Goal: Task Accomplishment & Management: Complete application form

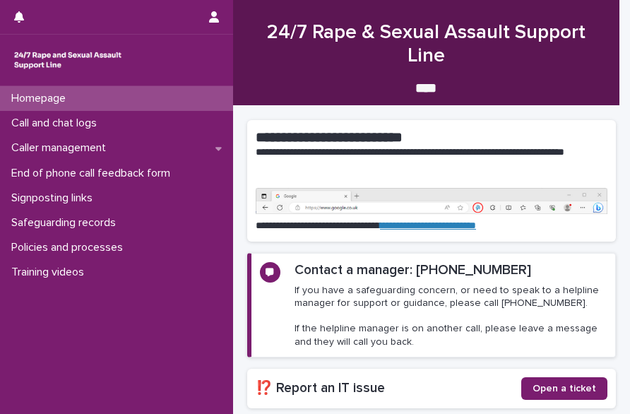
click at [70, 124] on p "Call and chat logs" at bounding box center [57, 123] width 102 height 13
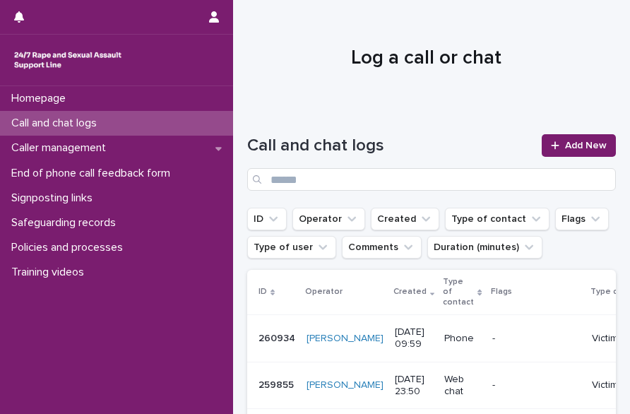
click at [568, 151] on link "Add New" at bounding box center [579, 145] width 74 height 23
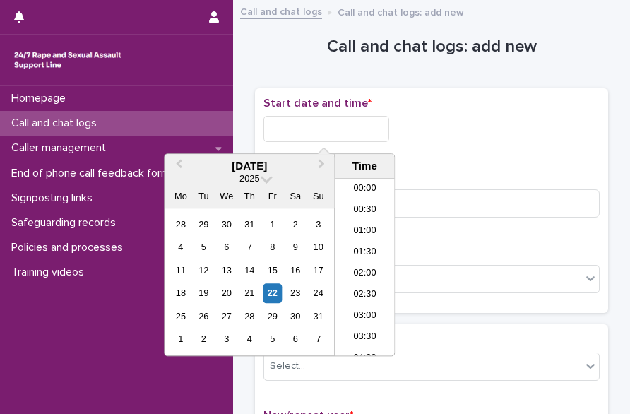
scroll to position [410, 0]
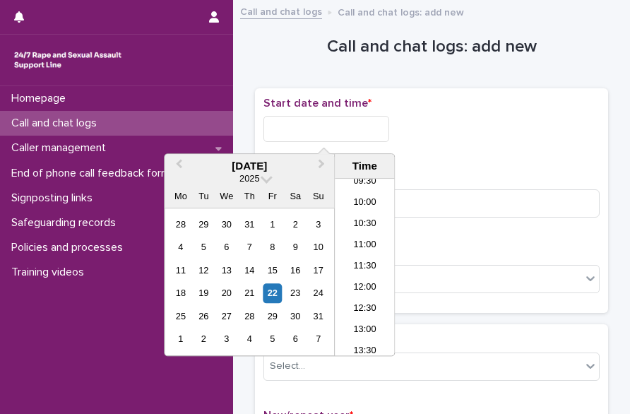
click at [329, 135] on input "text" at bounding box center [327, 129] width 126 height 26
click at [360, 205] on li "10:00" at bounding box center [365, 203] width 60 height 21
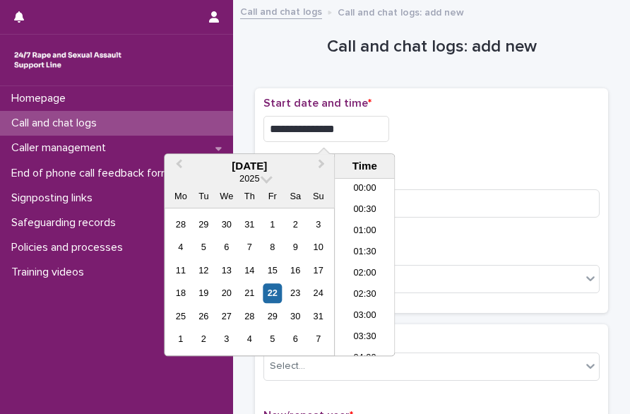
click at [348, 131] on input "**********" at bounding box center [327, 129] width 126 height 26
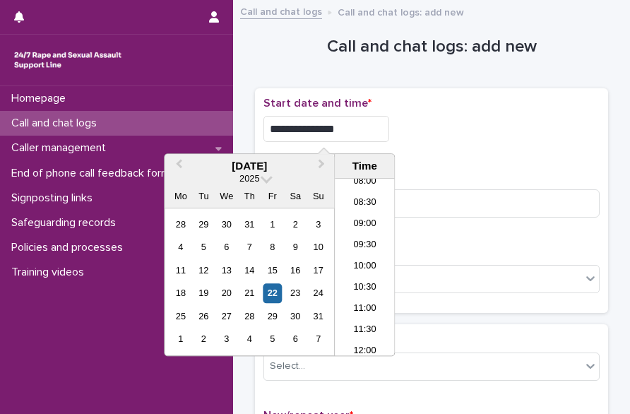
type input "**********"
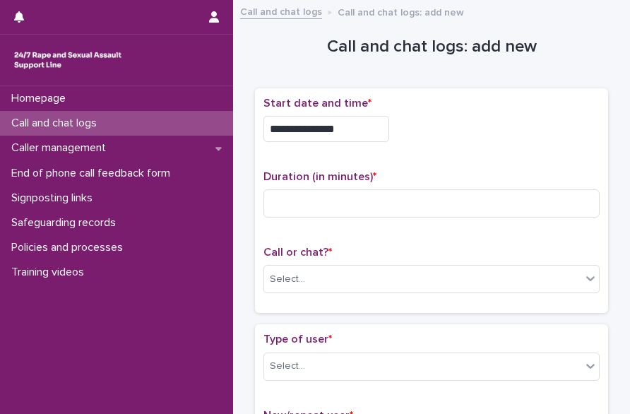
click at [483, 153] on div "**********" at bounding box center [432, 201] width 336 height 208
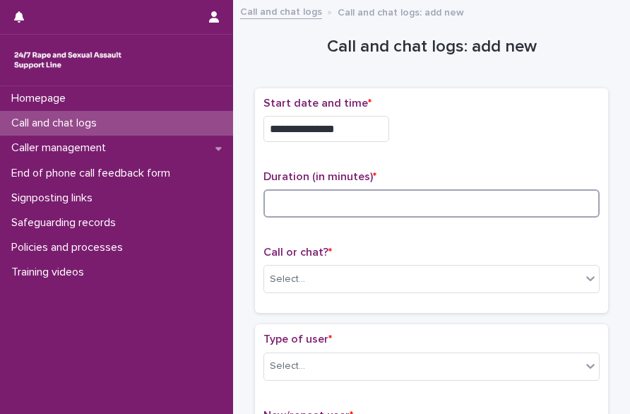
click at [323, 197] on input at bounding box center [432, 203] width 336 height 28
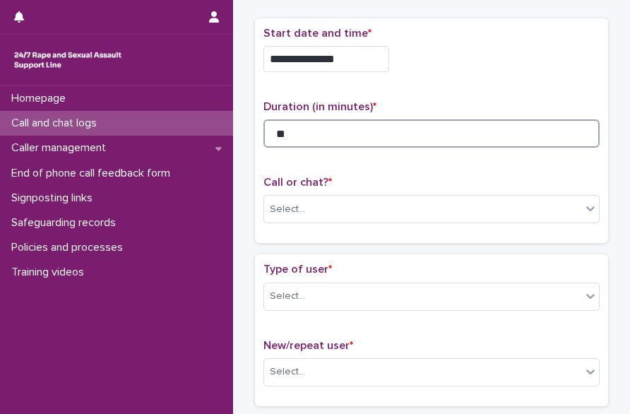
scroll to position [72, 0]
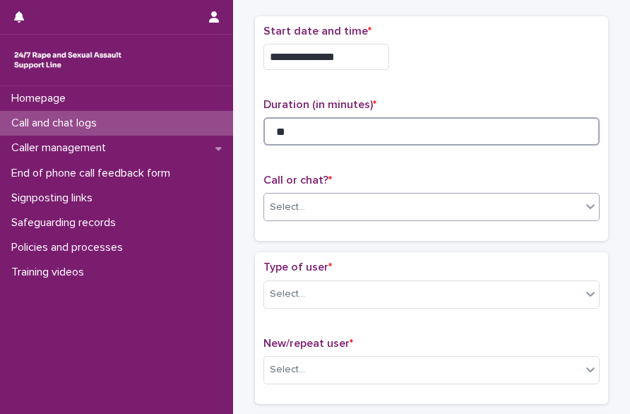
type input "**"
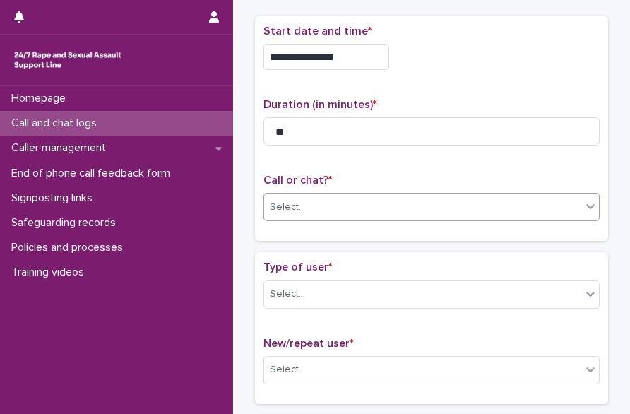
click at [302, 198] on div "Select..." at bounding box center [422, 207] width 317 height 23
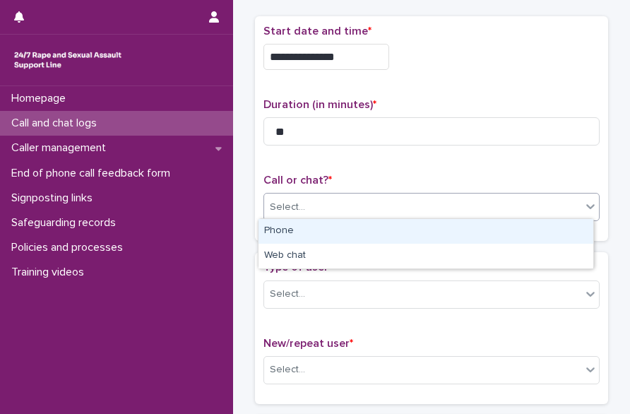
click at [285, 228] on div "Phone" at bounding box center [426, 231] width 335 height 25
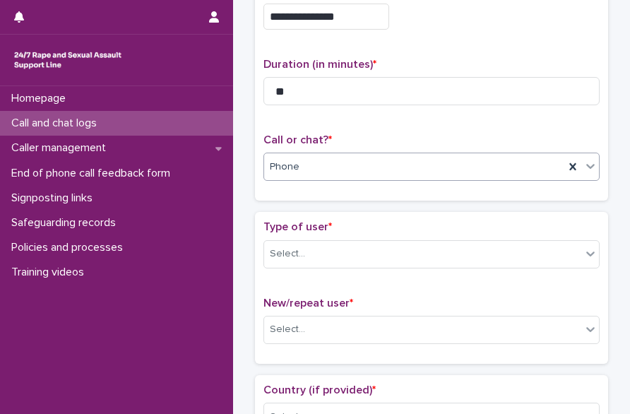
scroll to position [116, 0]
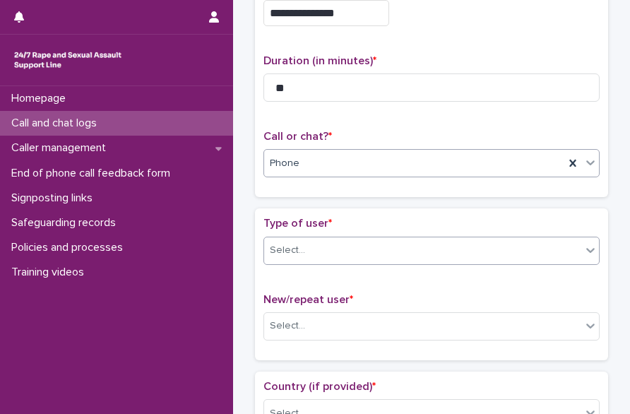
click at [297, 243] on div "Select..." at bounding box center [287, 250] width 35 height 15
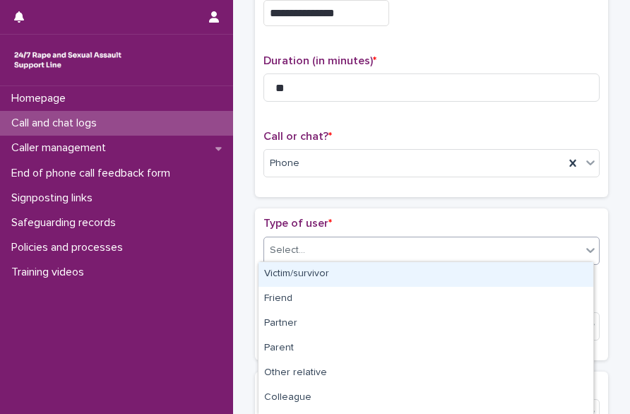
click at [313, 270] on div "Victim/survivor" at bounding box center [426, 274] width 335 height 25
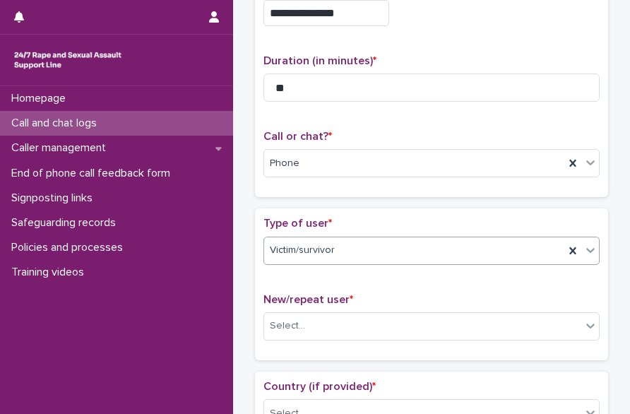
scroll to position [247, 0]
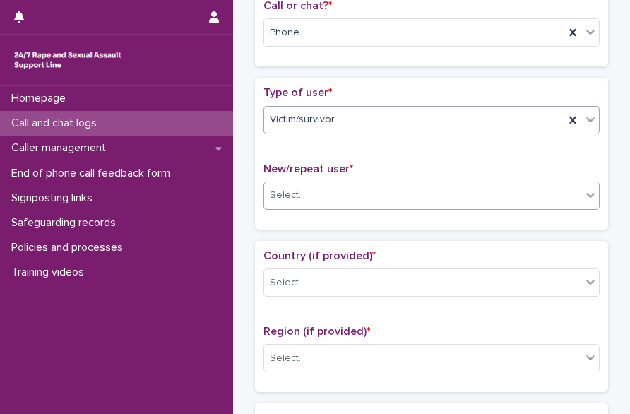
click at [283, 190] on div "Select..." at bounding box center [287, 195] width 35 height 15
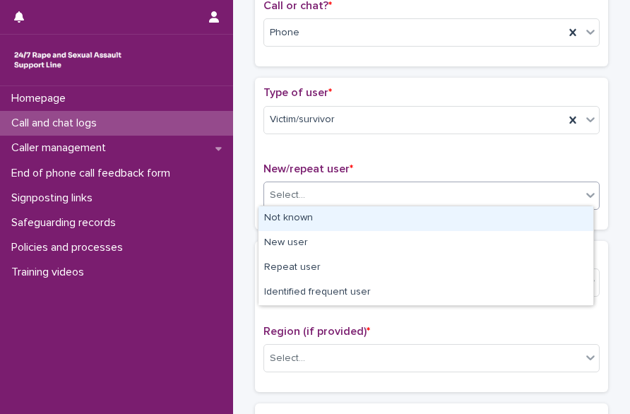
click at [312, 217] on div "Not known" at bounding box center [426, 218] width 335 height 25
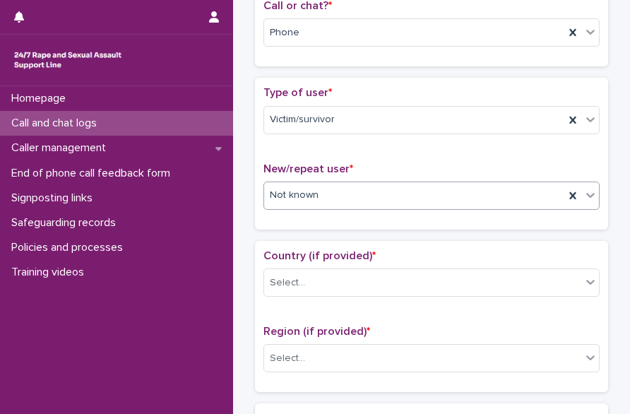
scroll to position [291, 0]
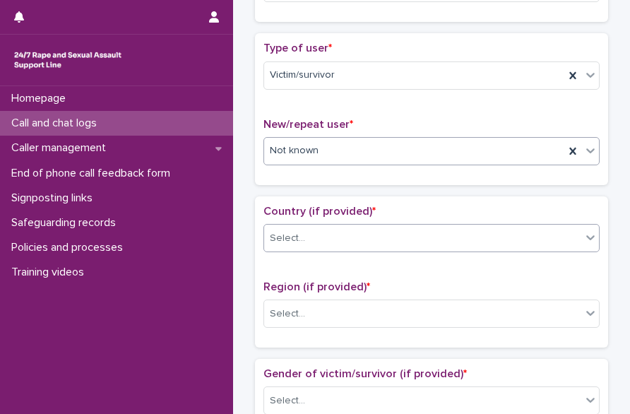
click at [281, 231] on div "Select..." at bounding box center [287, 238] width 35 height 15
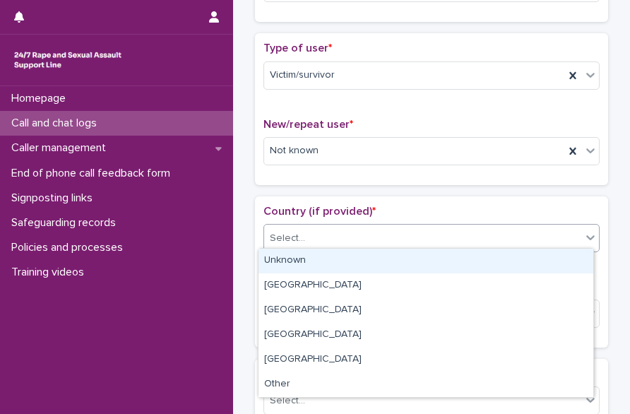
click at [307, 255] on div "Unknown" at bounding box center [426, 261] width 335 height 25
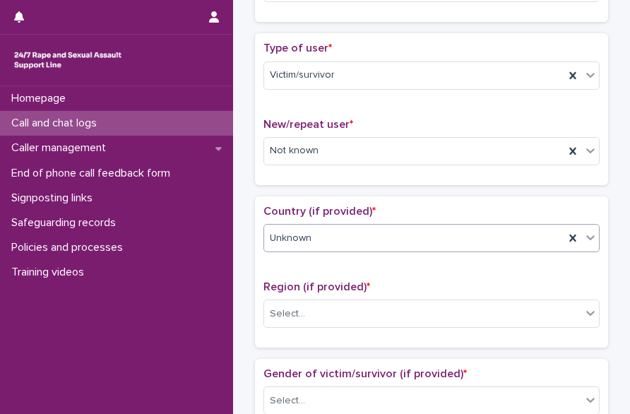
scroll to position [401, 0]
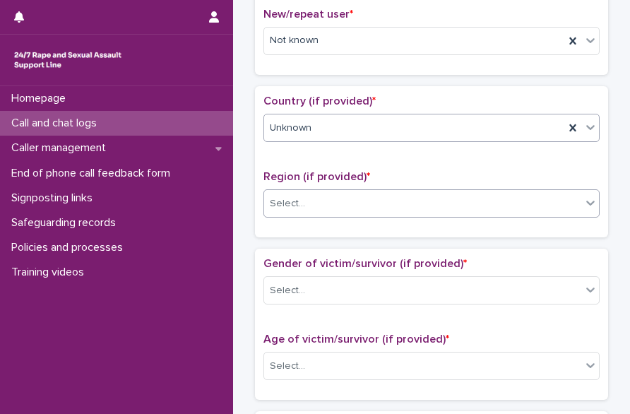
click at [281, 207] on div "Select..." at bounding box center [422, 203] width 317 height 23
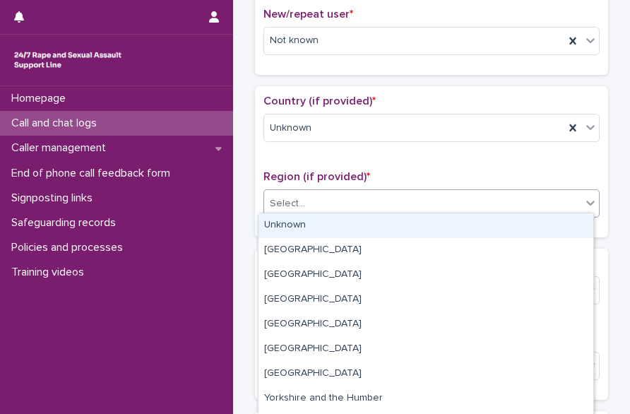
click at [300, 218] on div "Unknown" at bounding box center [426, 225] width 335 height 25
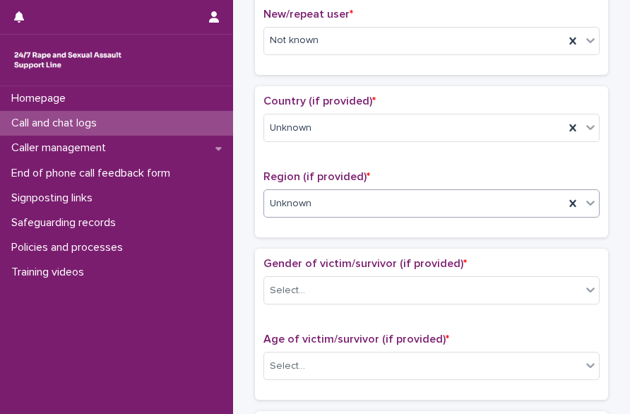
scroll to position [500, 0]
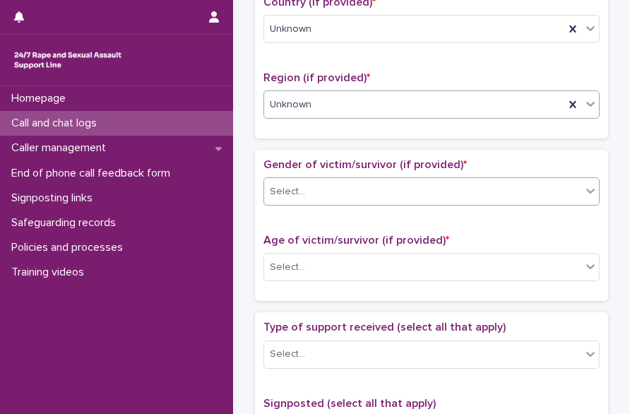
click at [307, 184] on input "text" at bounding box center [307, 190] width 1 height 13
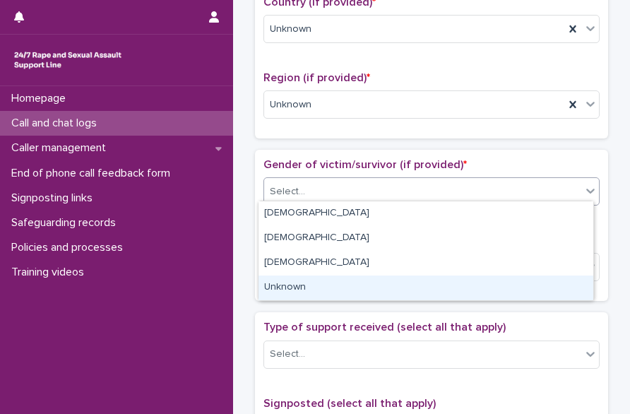
click at [298, 282] on div "Unknown" at bounding box center [426, 288] width 335 height 25
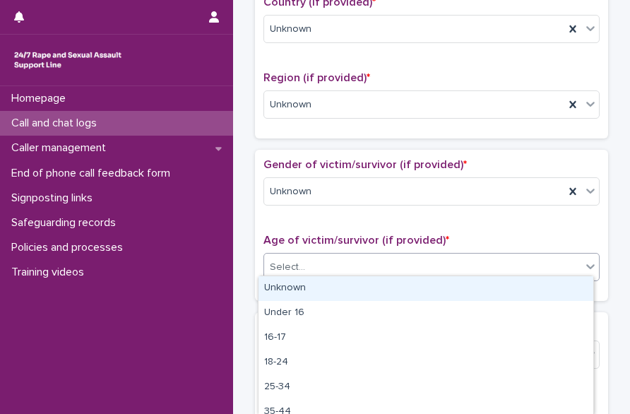
click at [288, 271] on div "Select..." at bounding box center [422, 267] width 317 height 23
click at [329, 295] on div "Unknown" at bounding box center [426, 288] width 335 height 25
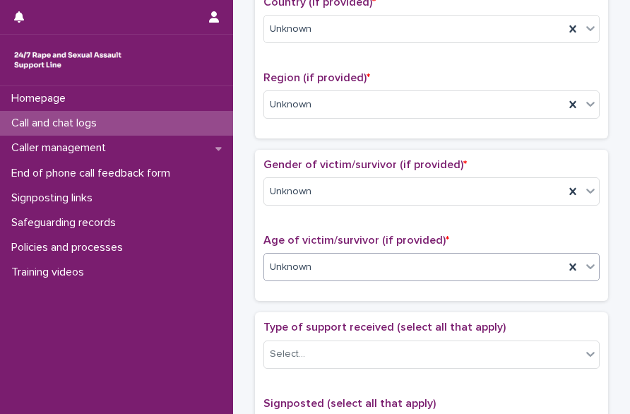
scroll to position [676, 0]
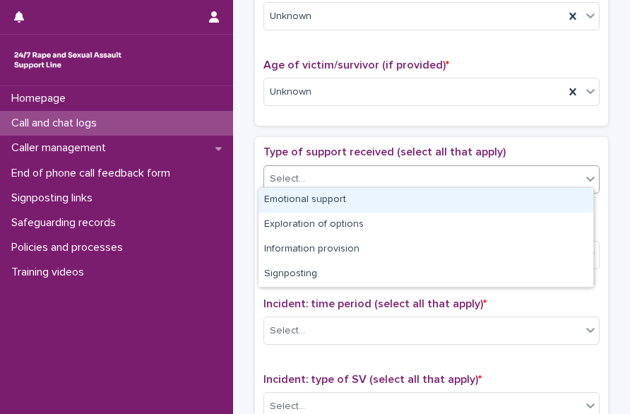
click at [310, 179] on div "Select..." at bounding box center [422, 178] width 317 height 23
click at [340, 203] on div "Emotional support" at bounding box center [426, 200] width 335 height 25
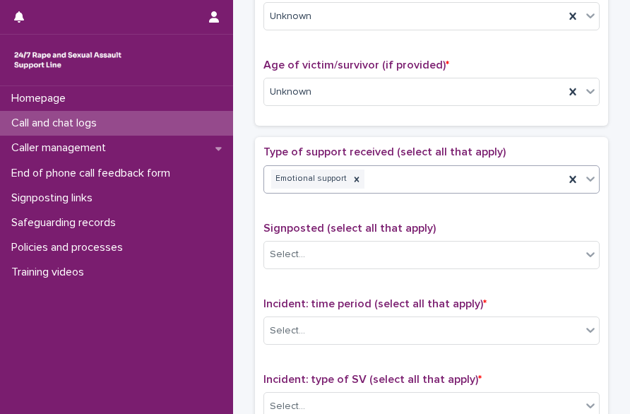
scroll to position [814, 0]
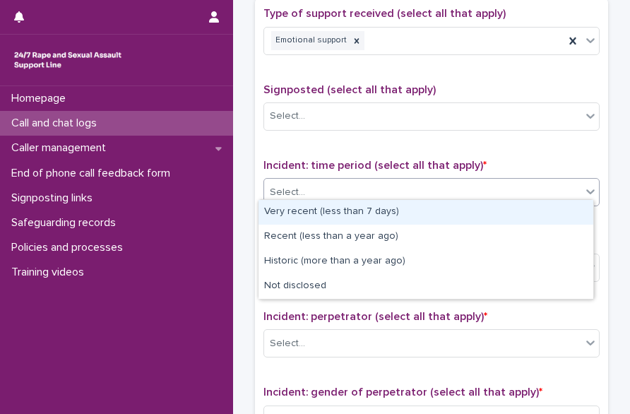
click at [304, 184] on div "Select..." at bounding box center [422, 192] width 317 height 23
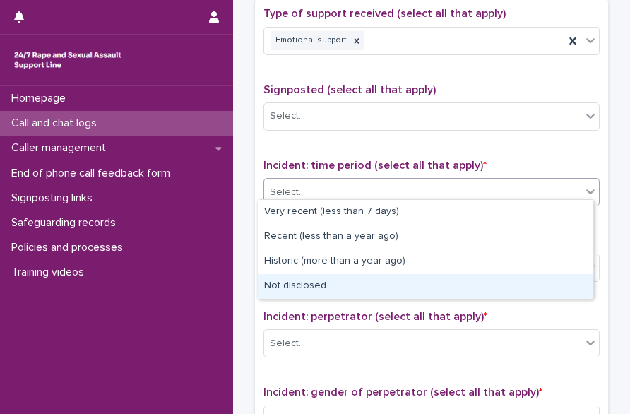
click at [302, 282] on div "Not disclosed" at bounding box center [426, 286] width 335 height 25
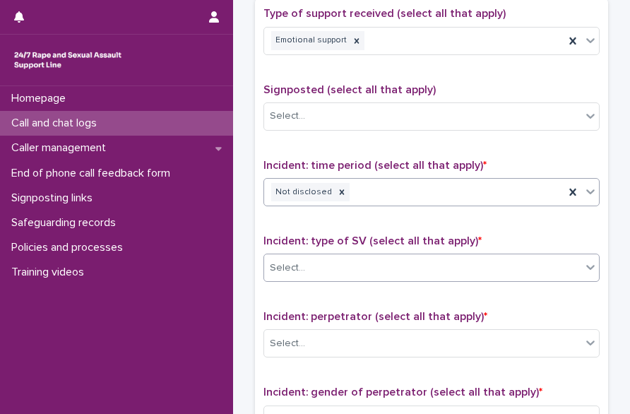
click at [319, 266] on div "Select..." at bounding box center [422, 268] width 317 height 23
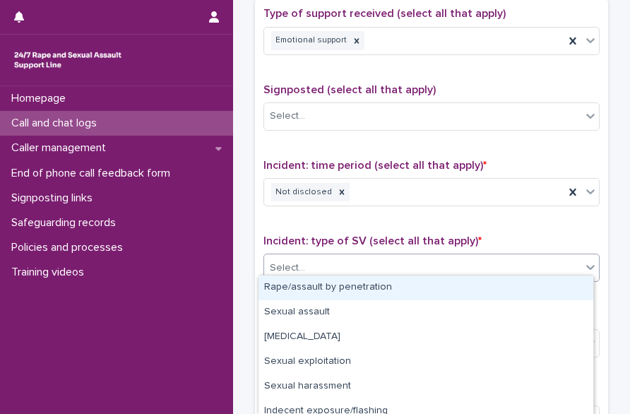
click at [329, 285] on div "Rape/assault by penetration" at bounding box center [426, 288] width 335 height 25
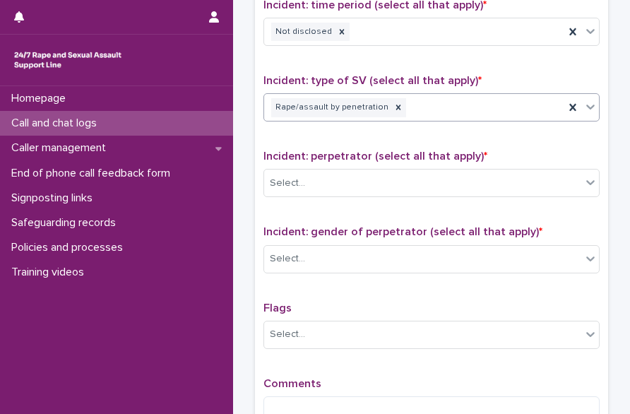
scroll to position [977, 0]
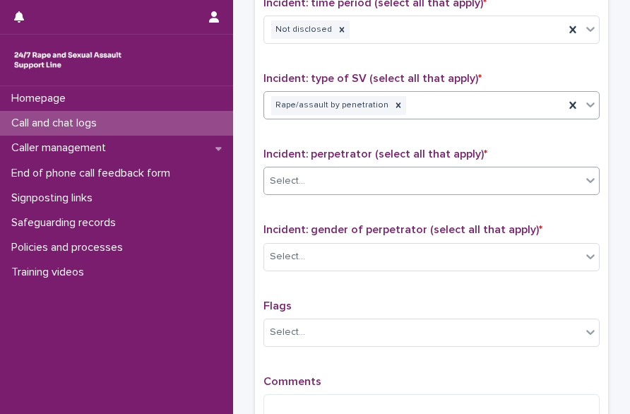
click at [304, 179] on div "Select..." at bounding box center [422, 181] width 317 height 23
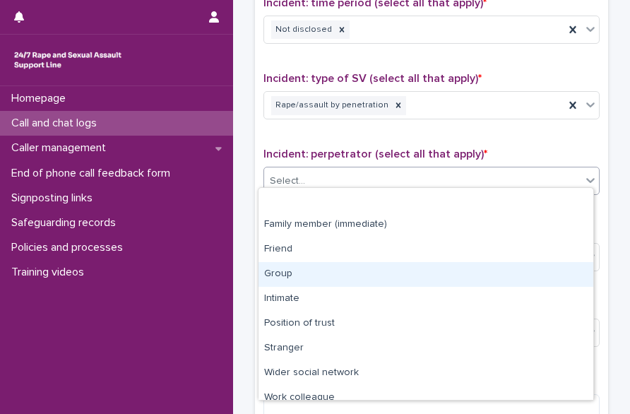
scroll to position [60, 0]
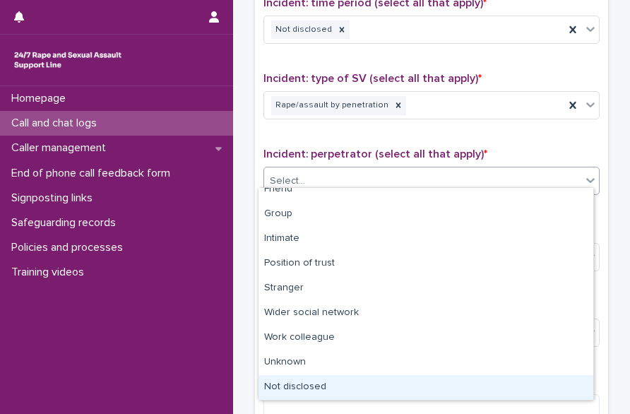
click at [290, 379] on div "Not disclosed" at bounding box center [426, 387] width 335 height 25
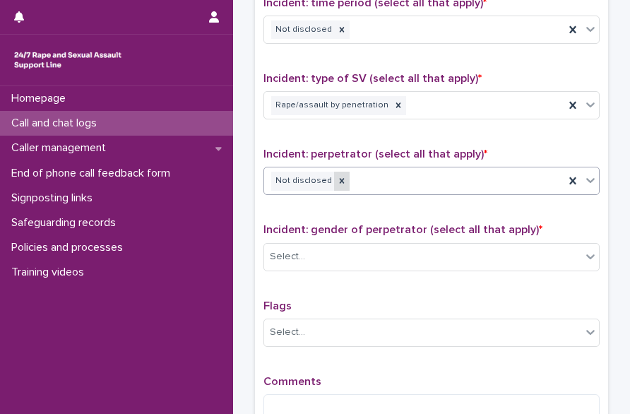
click at [337, 177] on icon at bounding box center [342, 181] width 10 height 10
click at [364, 173] on div "Select..." at bounding box center [422, 181] width 317 height 23
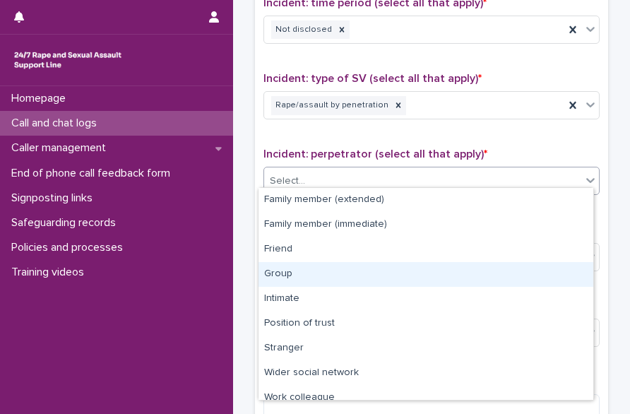
click at [291, 271] on div "Group" at bounding box center [426, 274] width 335 height 25
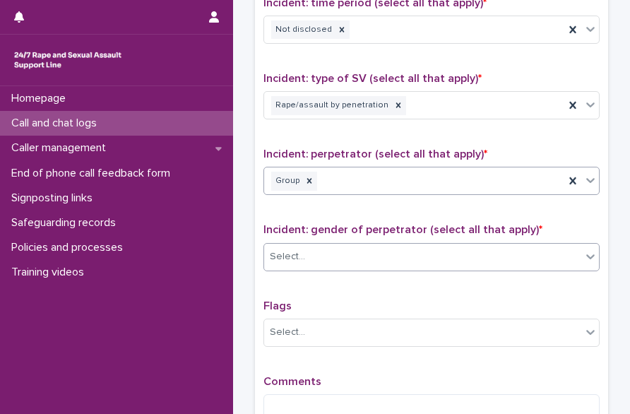
click at [301, 245] on div "Select..." at bounding box center [422, 256] width 317 height 23
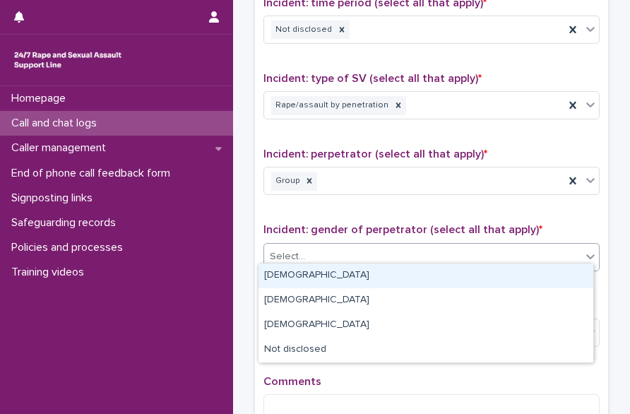
click at [294, 278] on div "[DEMOGRAPHIC_DATA]" at bounding box center [426, 276] width 335 height 25
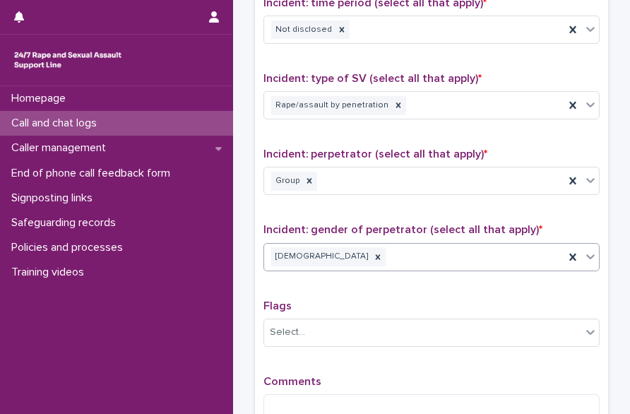
scroll to position [1136, 0]
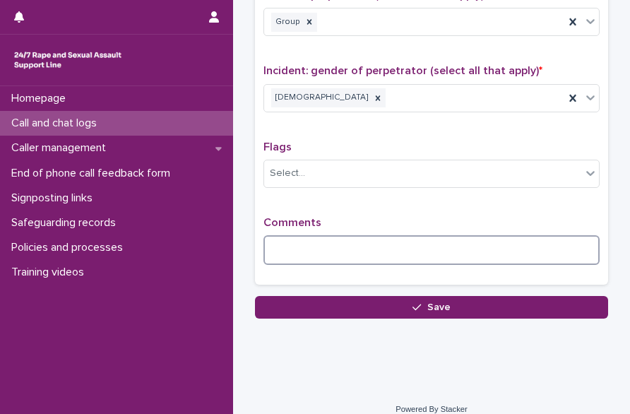
click at [283, 241] on textarea at bounding box center [432, 250] width 336 height 30
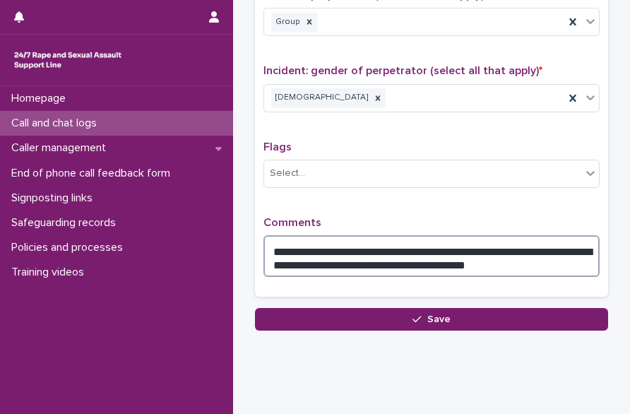
click at [304, 261] on textarea "**********" at bounding box center [432, 256] width 336 height 42
drag, startPoint x: 469, startPoint y: 257, endPoint x: 384, endPoint y: 257, distance: 84.8
click at [384, 257] on textarea "**********" at bounding box center [432, 256] width 336 height 42
click at [517, 258] on textarea "**********" at bounding box center [432, 256] width 336 height 42
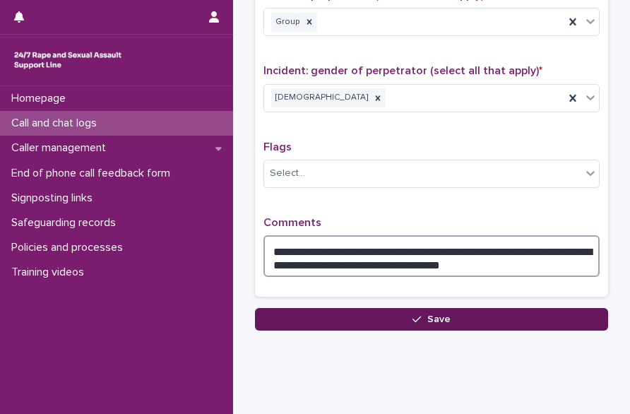
type textarea "**********"
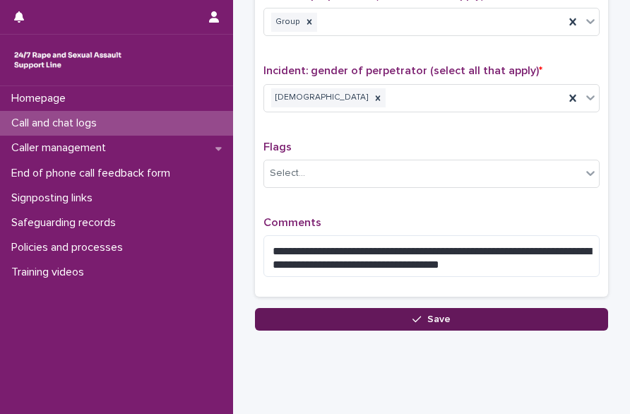
click at [406, 308] on button "Save" at bounding box center [431, 319] width 353 height 23
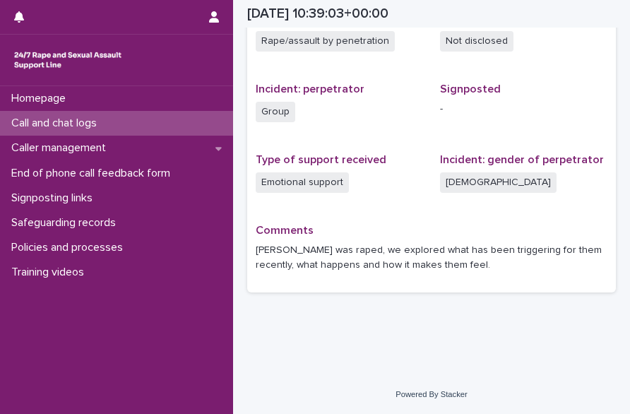
scroll to position [490, 0]
